Goal: Information Seeking & Learning: Learn about a topic

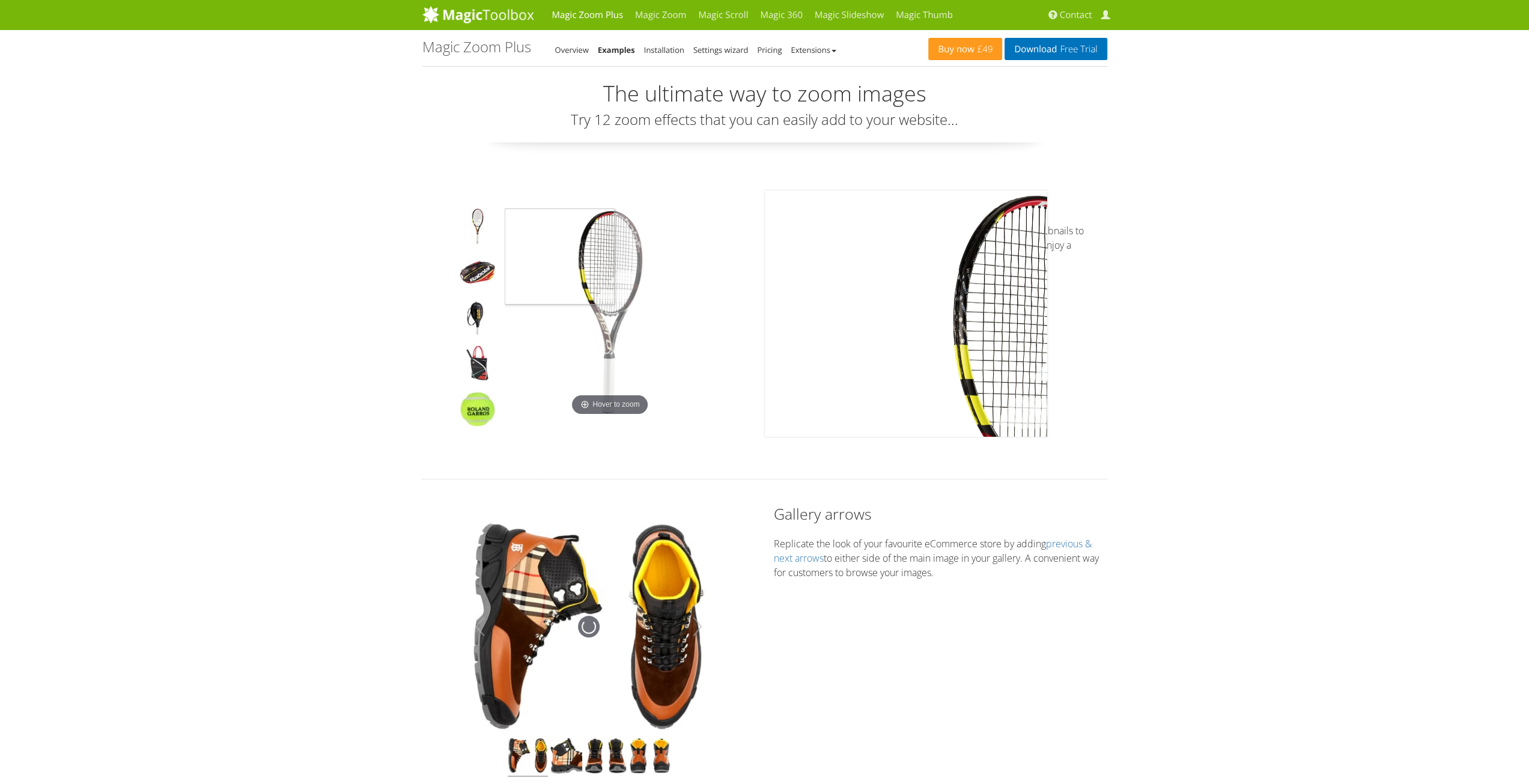
scroll to position [12, 0]
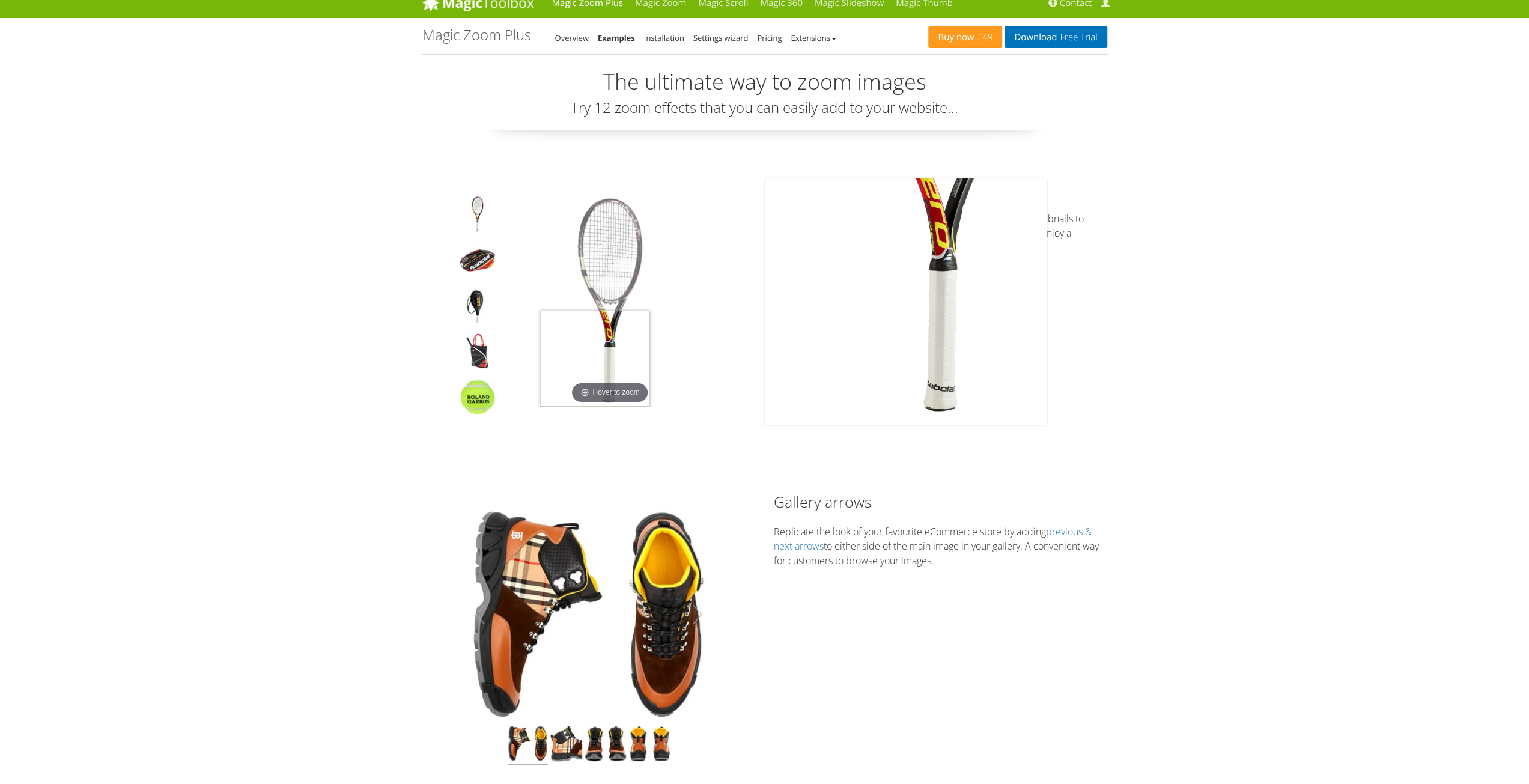
click at [595, 389] on img at bounding box center [610, 302] width 210 height 210
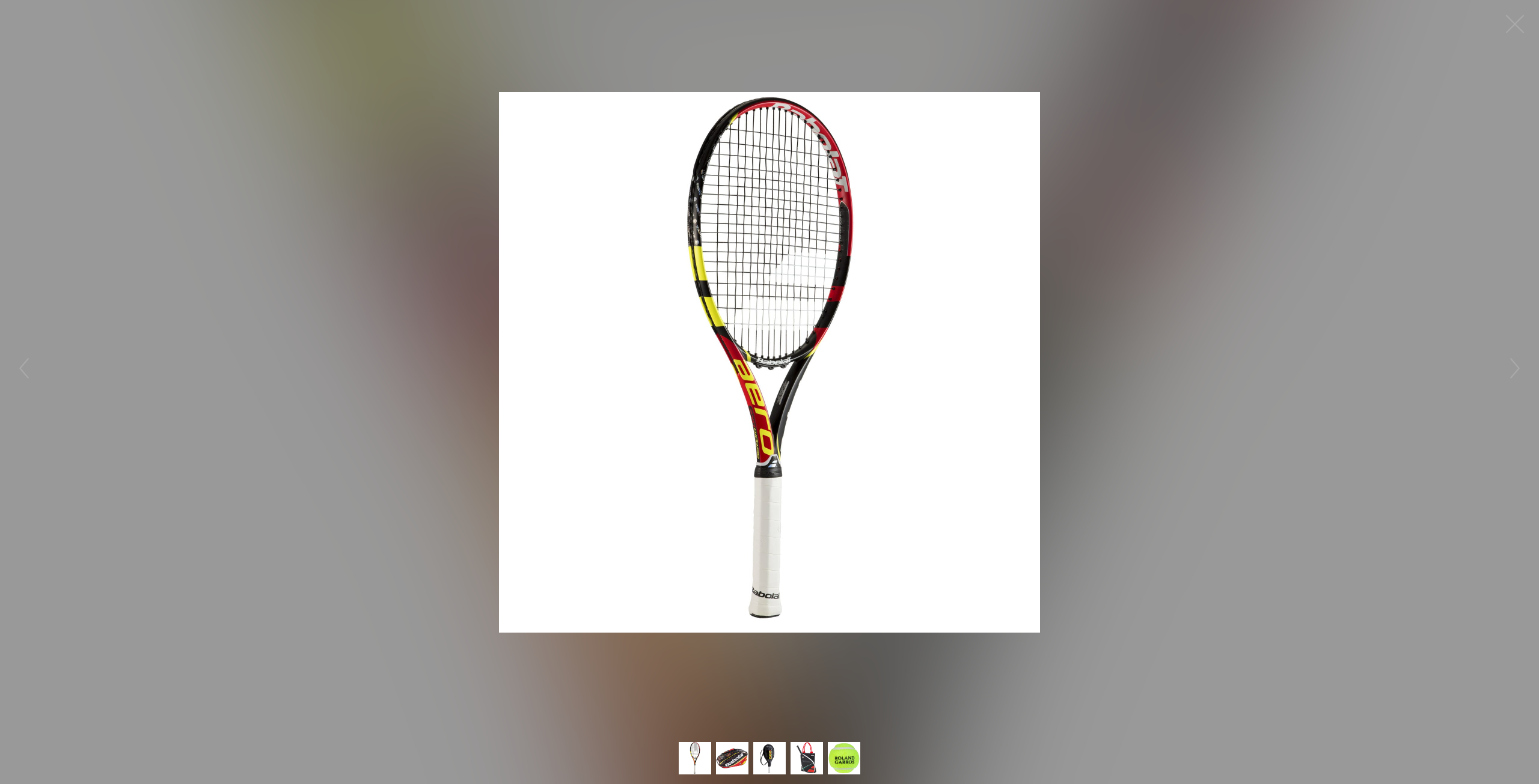
click at [1322, 385] on figure "Hover to zoom" at bounding box center [770, 362] width 1539 height 700
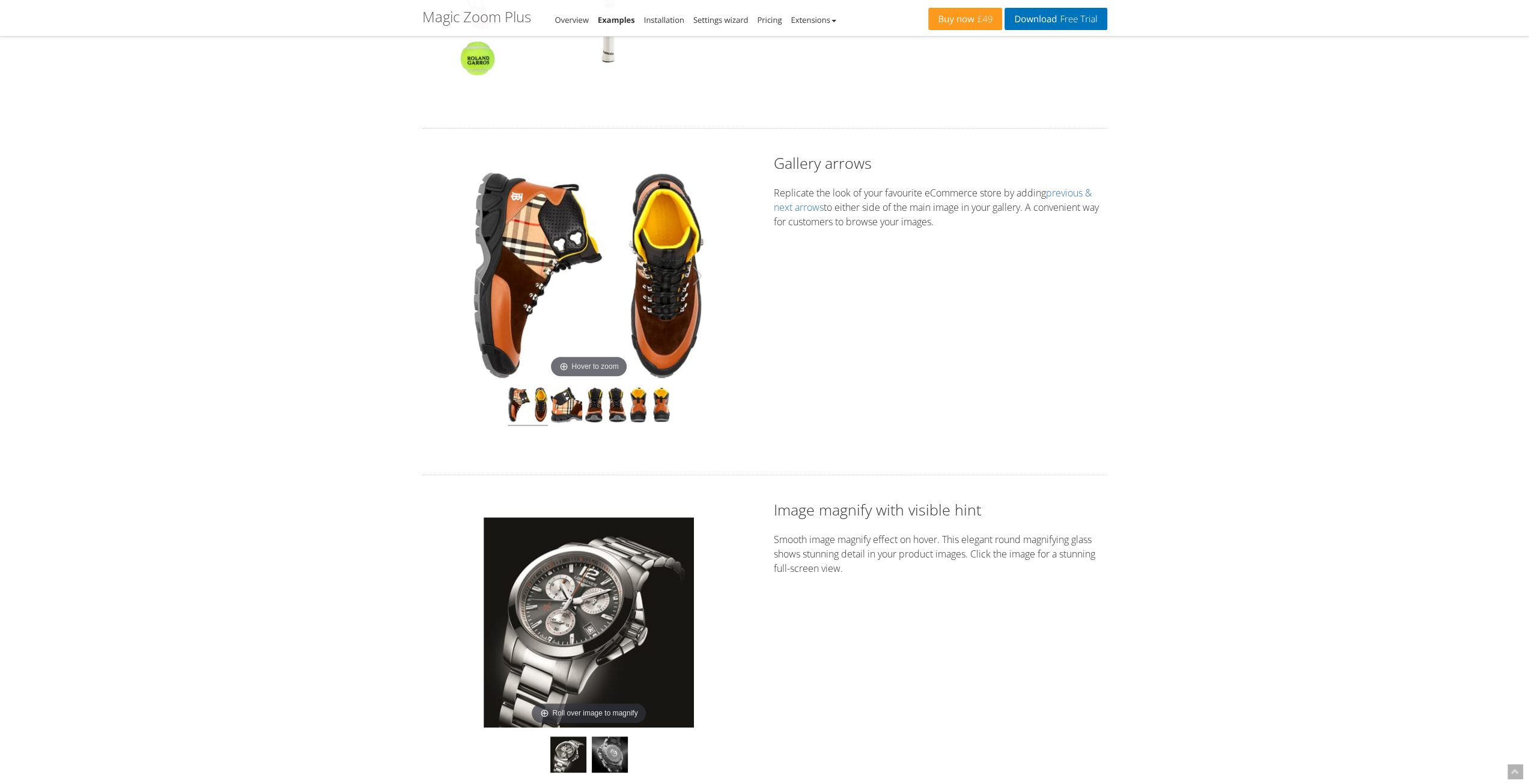
scroll to position [351, 0]
